Goal: Transaction & Acquisition: Subscribe to service/newsletter

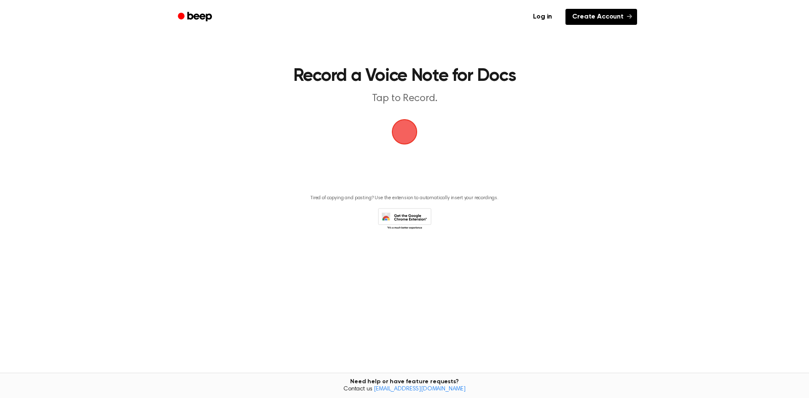
click at [601, 19] on link "Create Account" at bounding box center [601, 17] width 72 height 16
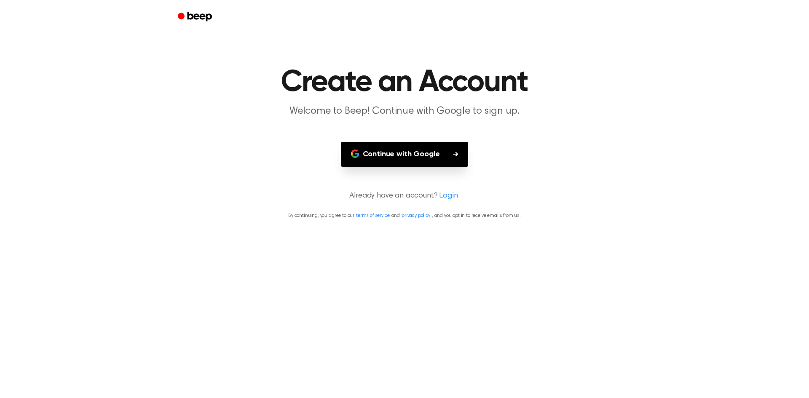
click at [429, 160] on button "Continue with Google" at bounding box center [405, 154] width 128 height 25
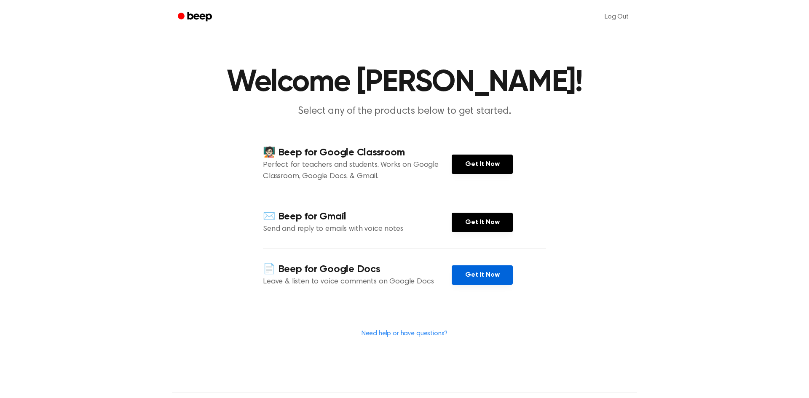
click at [469, 272] on link "Get It Now" at bounding box center [481, 274] width 61 height 19
click at [466, 112] on p "Select any of the products below to get started." at bounding box center [404, 111] width 323 height 14
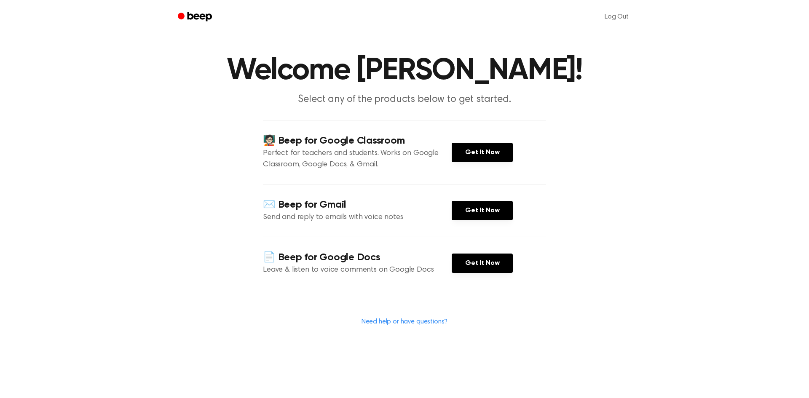
scroll to position [13, 0]
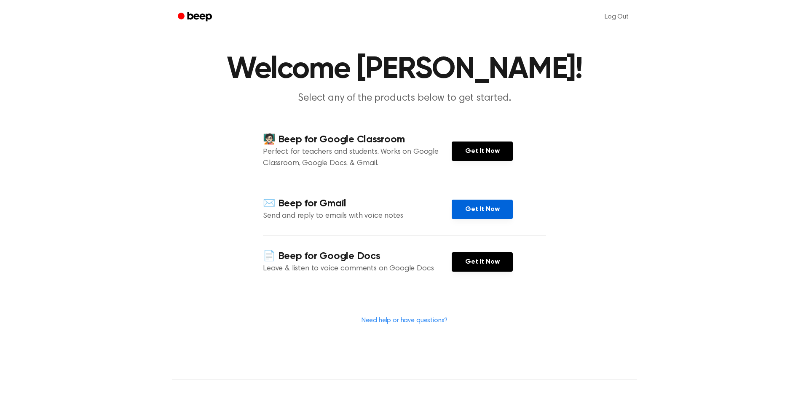
click at [470, 211] on link "Get It Now" at bounding box center [481, 209] width 61 height 19
